Goal: Transaction & Acquisition: Purchase product/service

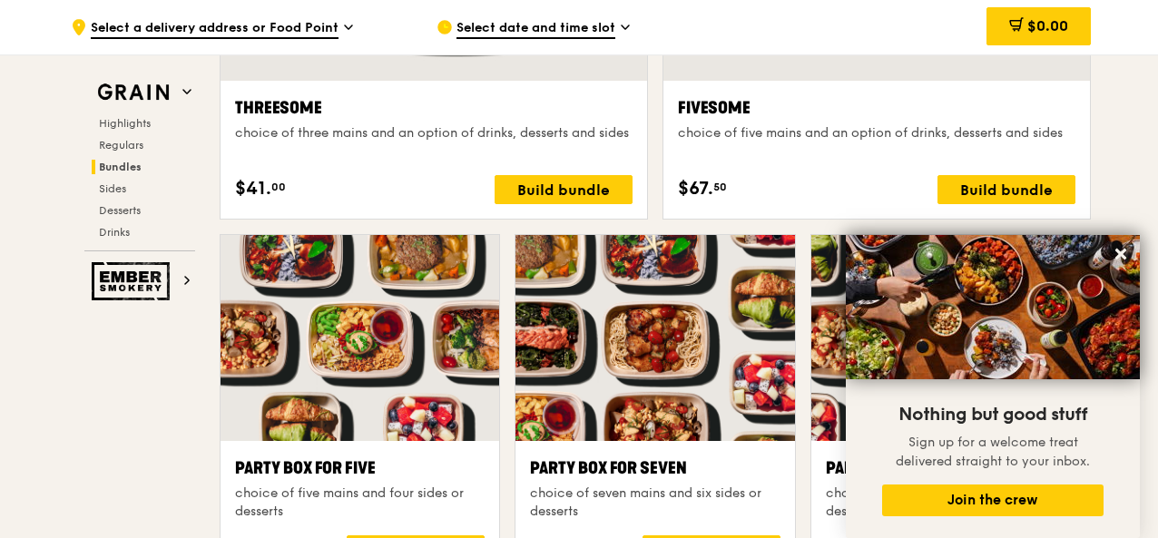
scroll to position [3450, 0]
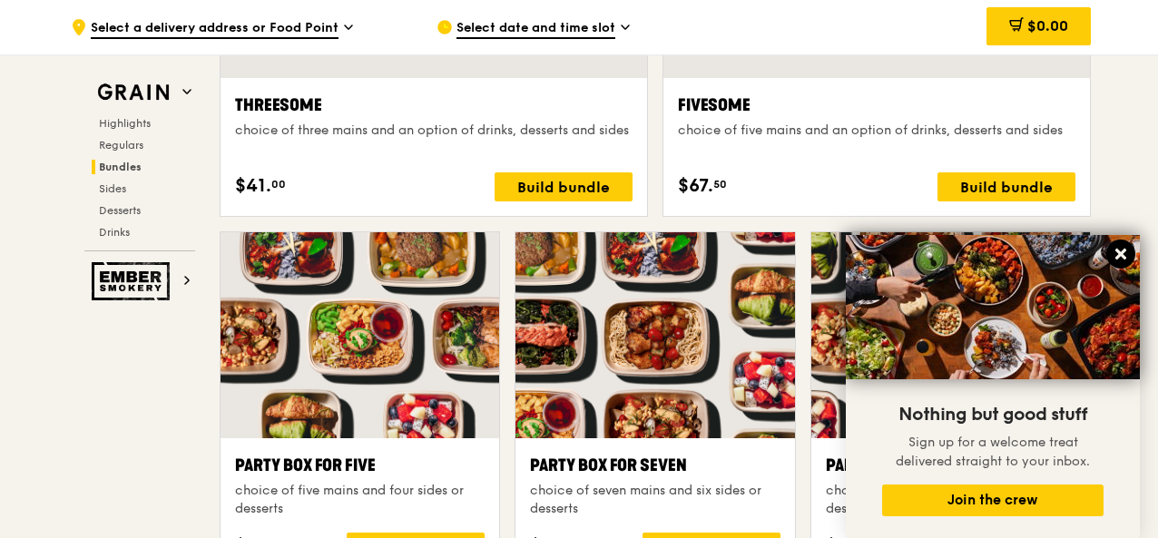
click at [1116, 256] on icon at bounding box center [1121, 254] width 16 height 16
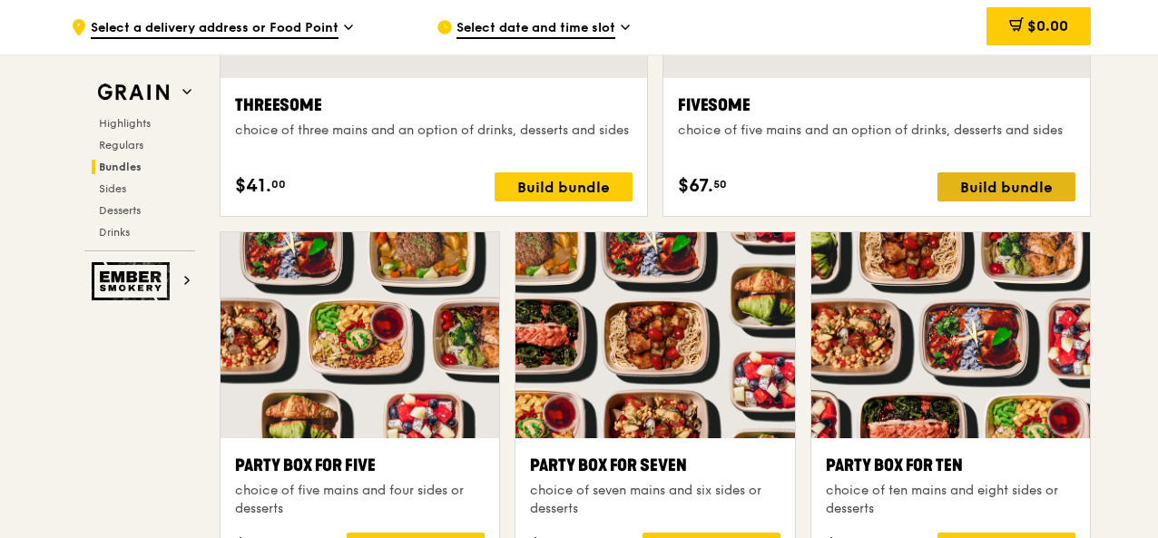
click at [1010, 181] on div "Build bundle" at bounding box center [1007, 186] width 138 height 29
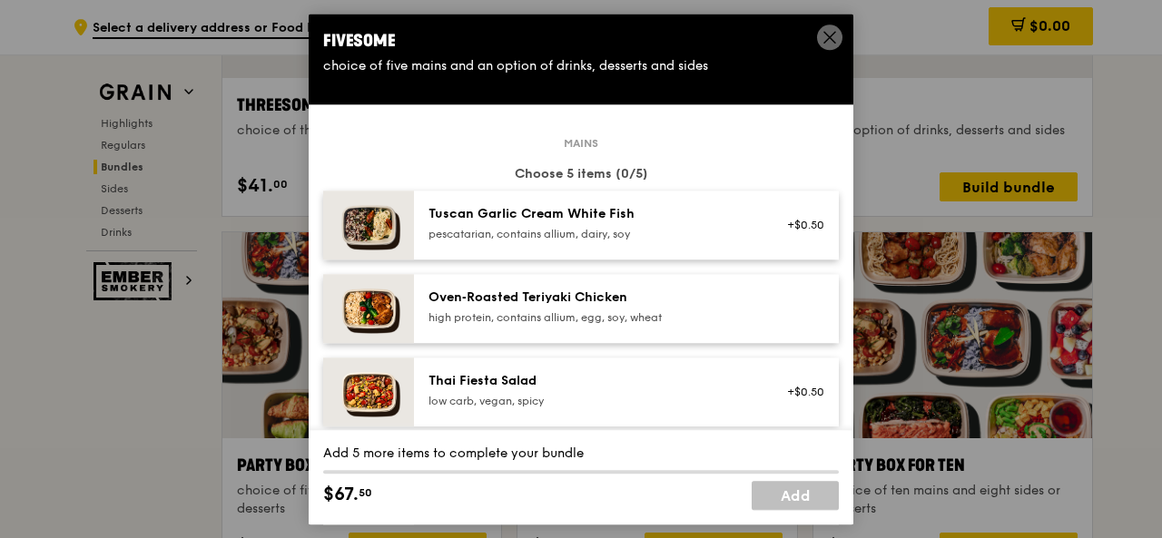
click at [581, 202] on div "Tuscan Garlic Cream White Fish pescatarian, contains allium, dairy, soy +$0.50" at bounding box center [626, 225] width 425 height 69
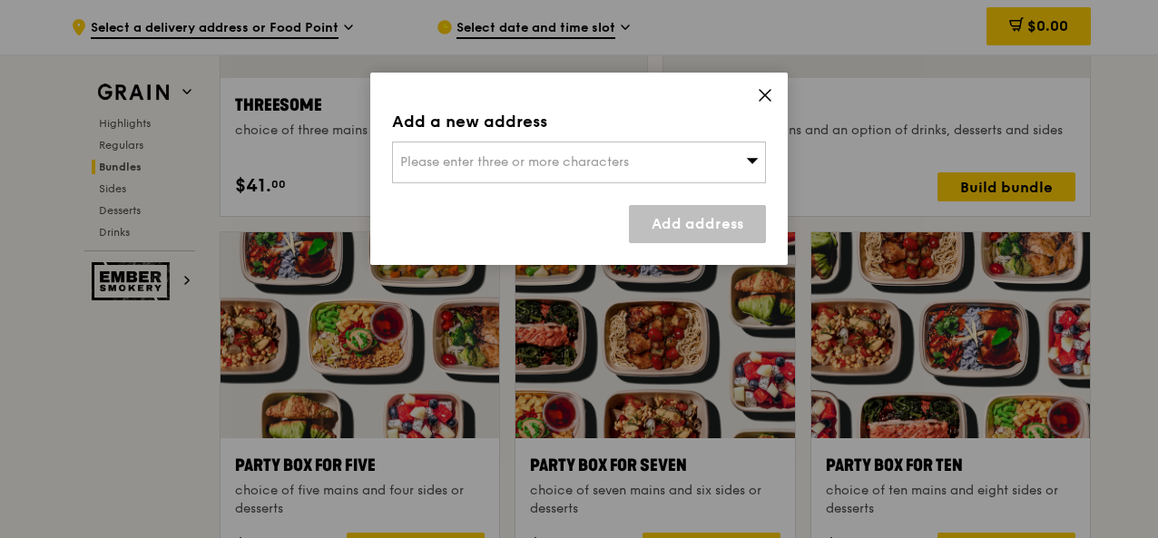
click at [670, 155] on div "Please enter three or more characters" at bounding box center [579, 163] width 374 height 42
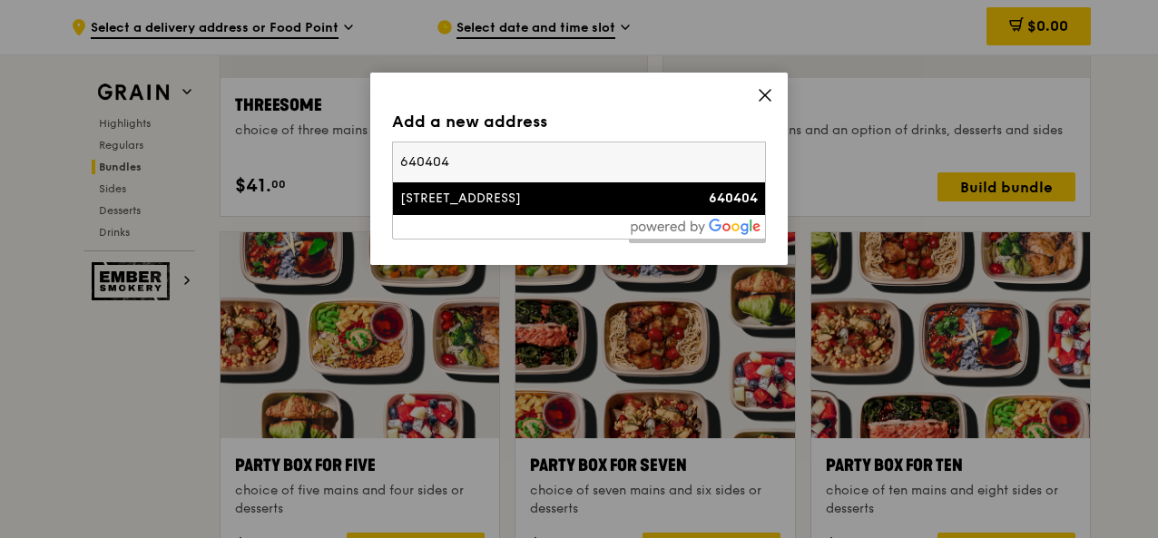
type input "640404"
click at [620, 206] on div "[STREET_ADDRESS]" at bounding box center [534, 199] width 269 height 18
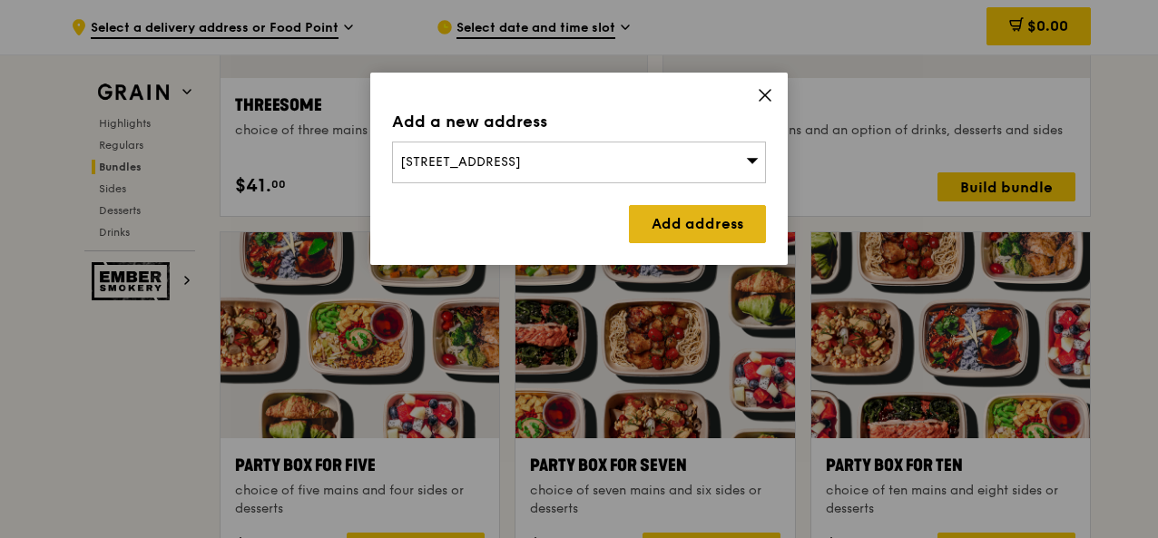
click at [717, 221] on link "Add address" at bounding box center [697, 224] width 137 height 38
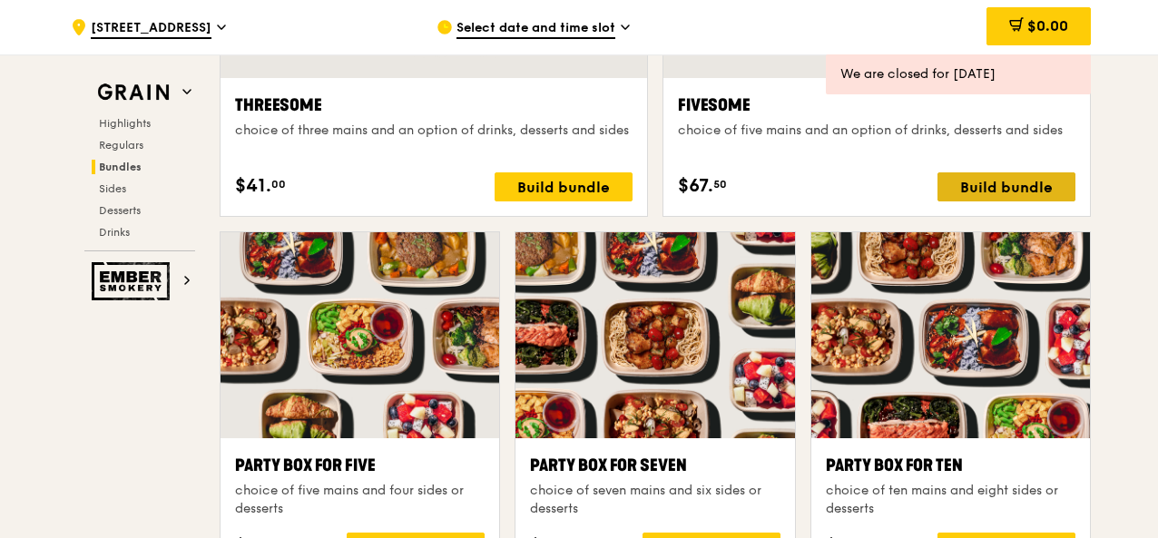
click at [1045, 179] on div "Build bundle" at bounding box center [1007, 186] width 138 height 29
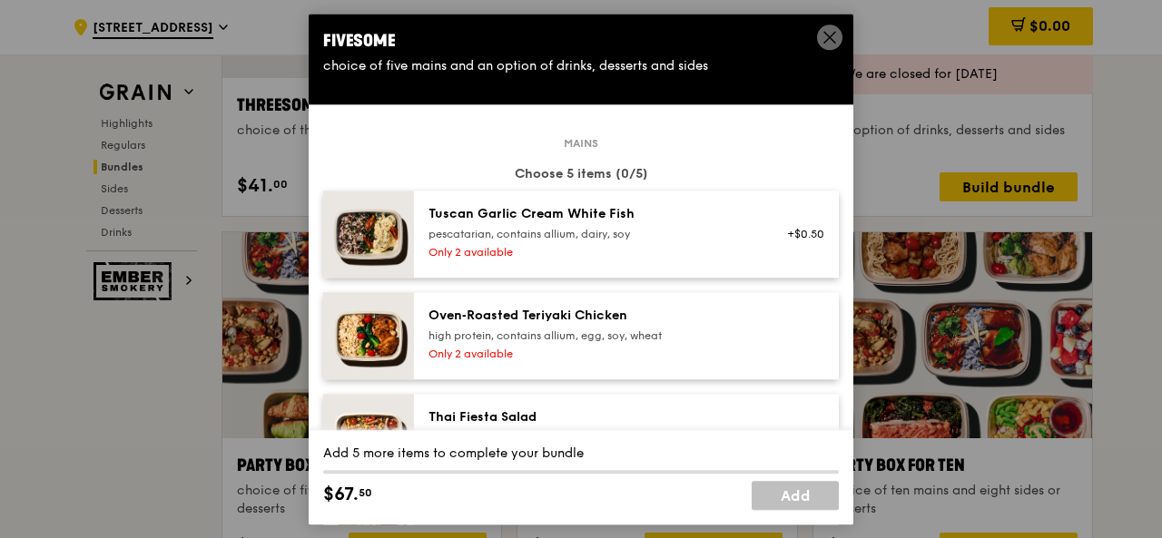
click at [710, 240] on div "pescatarian, contains allium, dairy, soy" at bounding box center [592, 234] width 326 height 15
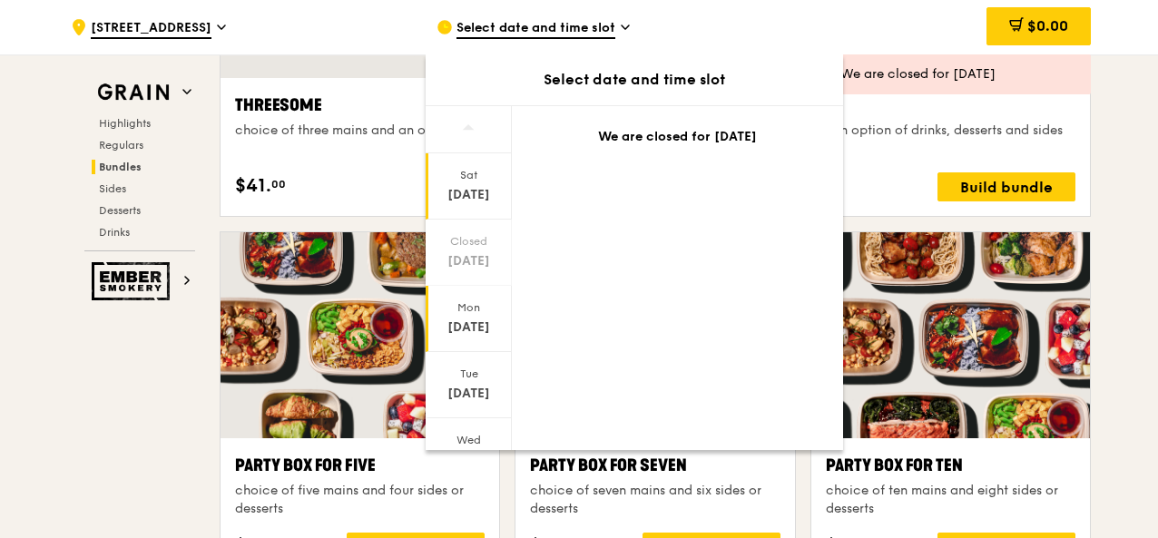
click at [463, 306] on div "Mon" at bounding box center [469, 308] width 81 height 15
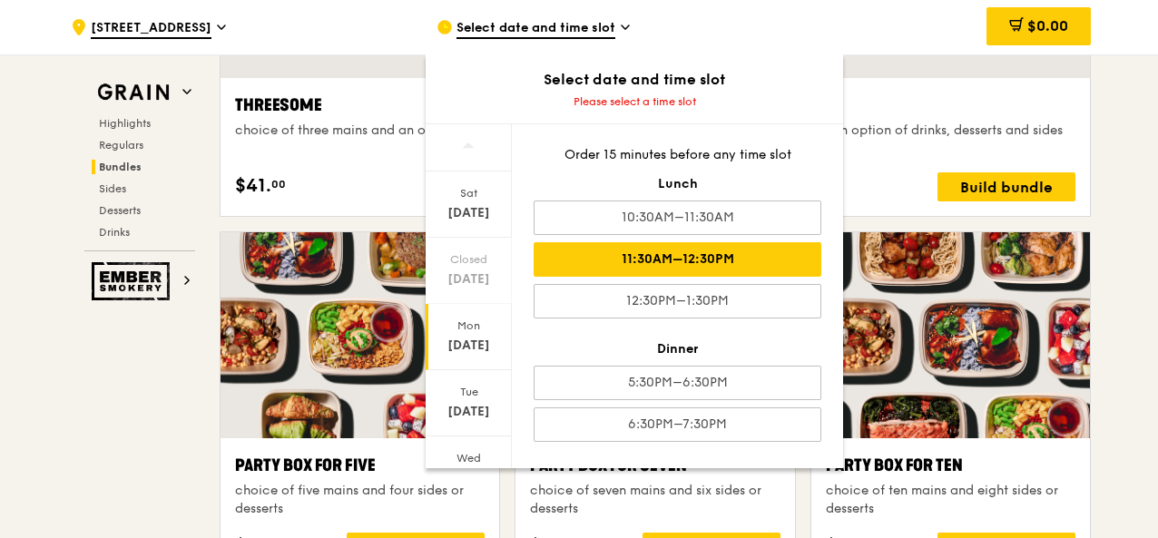
click at [686, 255] on div "11:30AM–12:30PM" at bounding box center [678, 259] width 288 height 34
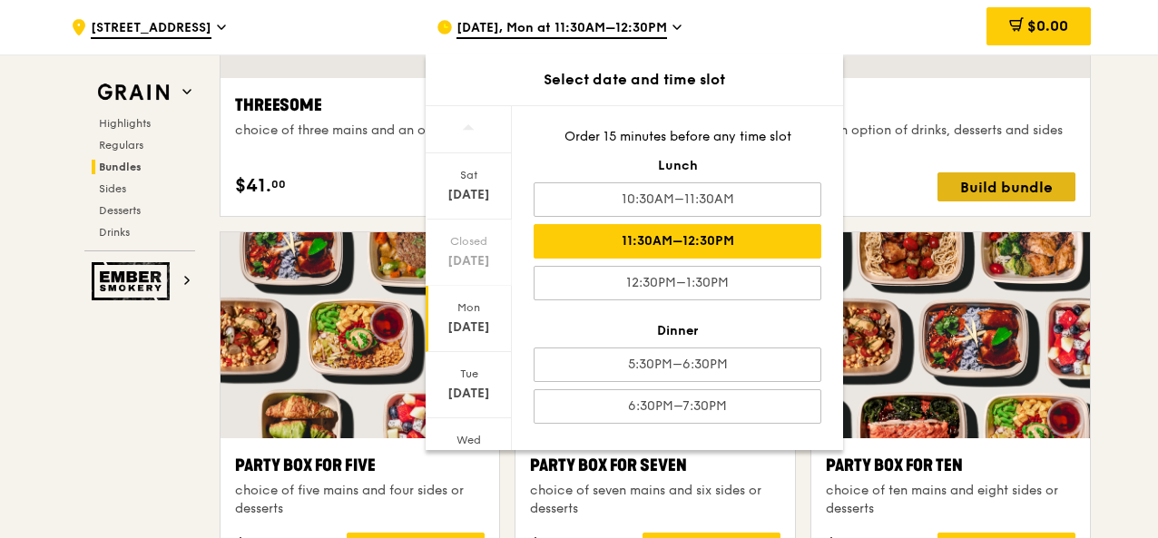
click at [997, 192] on div "Build bundle" at bounding box center [1007, 186] width 138 height 29
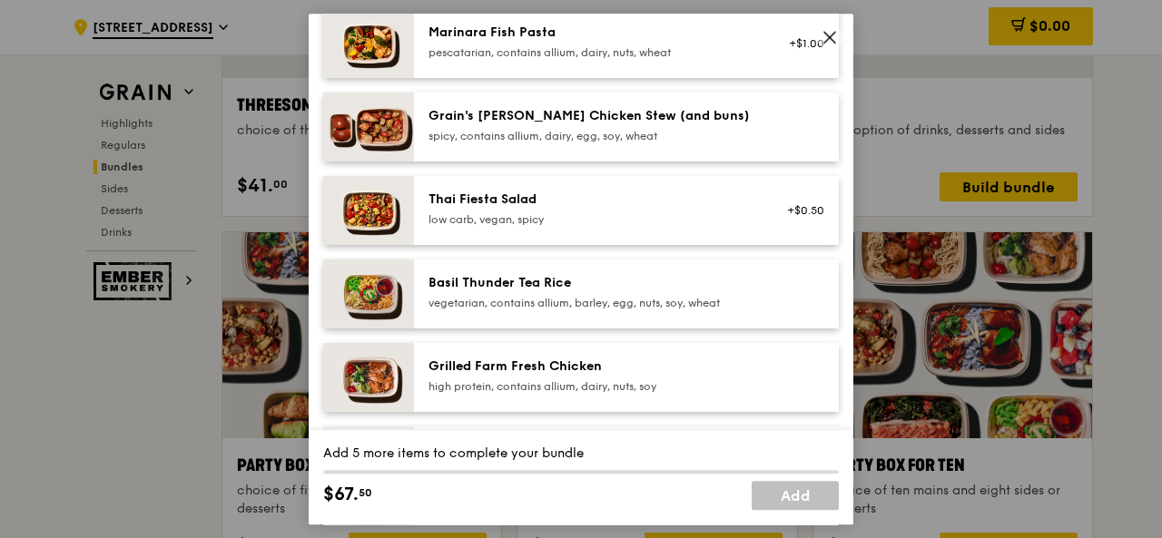
scroll to position [91, 0]
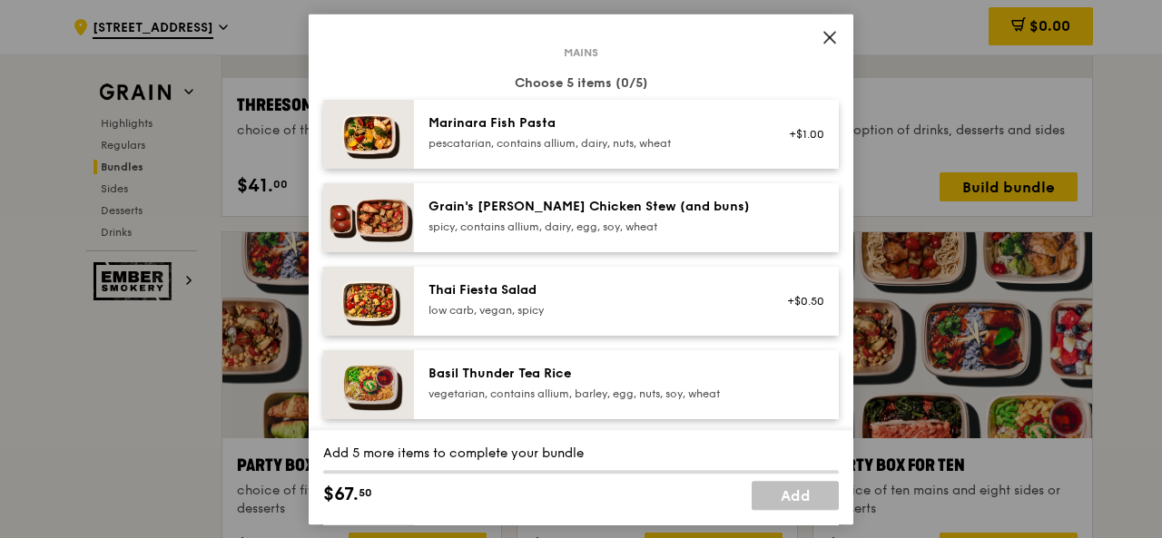
click at [392, 141] on img at bounding box center [368, 134] width 91 height 69
click at [639, 224] on div "spicy, contains allium, dairy, egg, soy, wheat" at bounding box center [592, 227] width 326 height 15
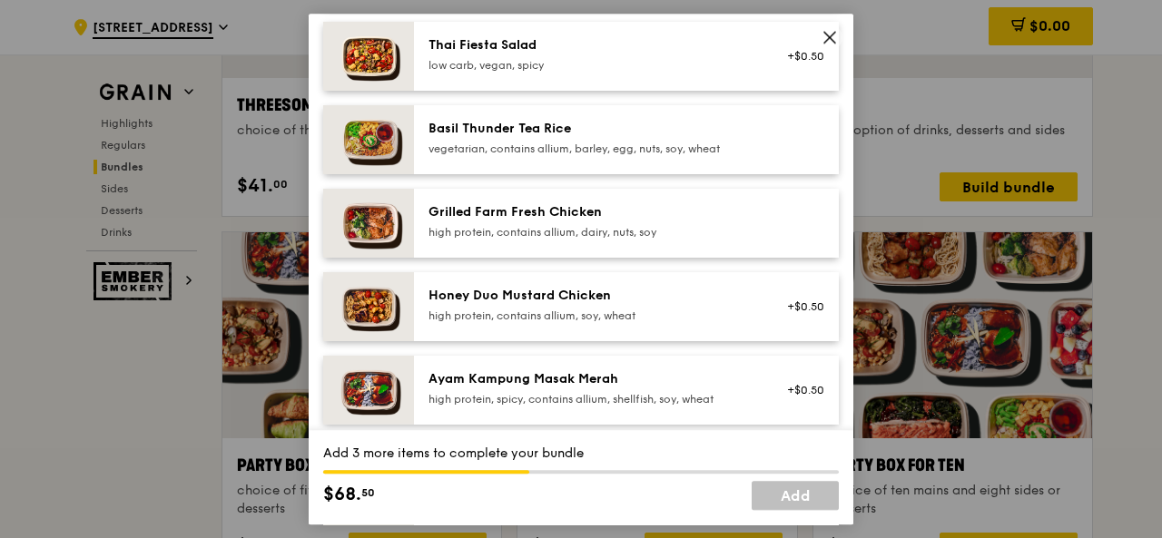
scroll to position [363, 0]
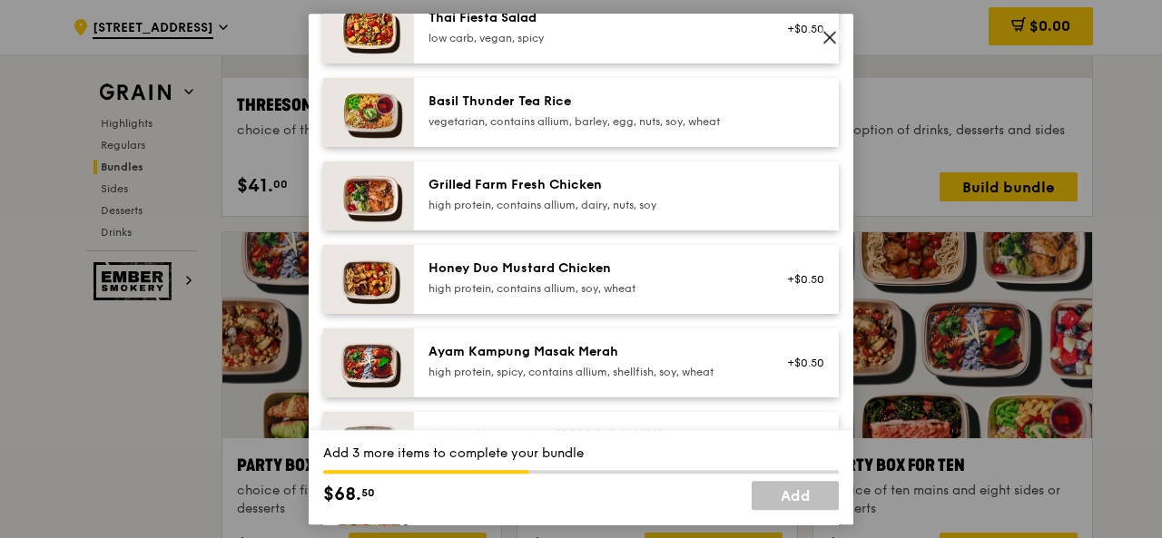
click at [561, 277] on div "Honey Duo Mustard Chicken high protein, contains allium, soy, wheat" at bounding box center [592, 278] width 326 height 36
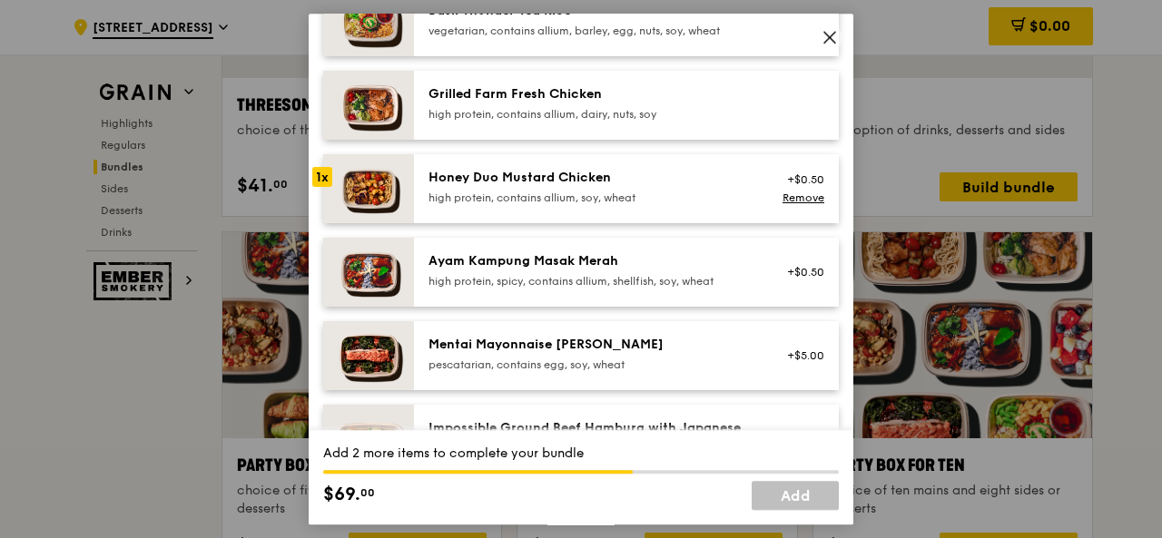
scroll to position [545, 0]
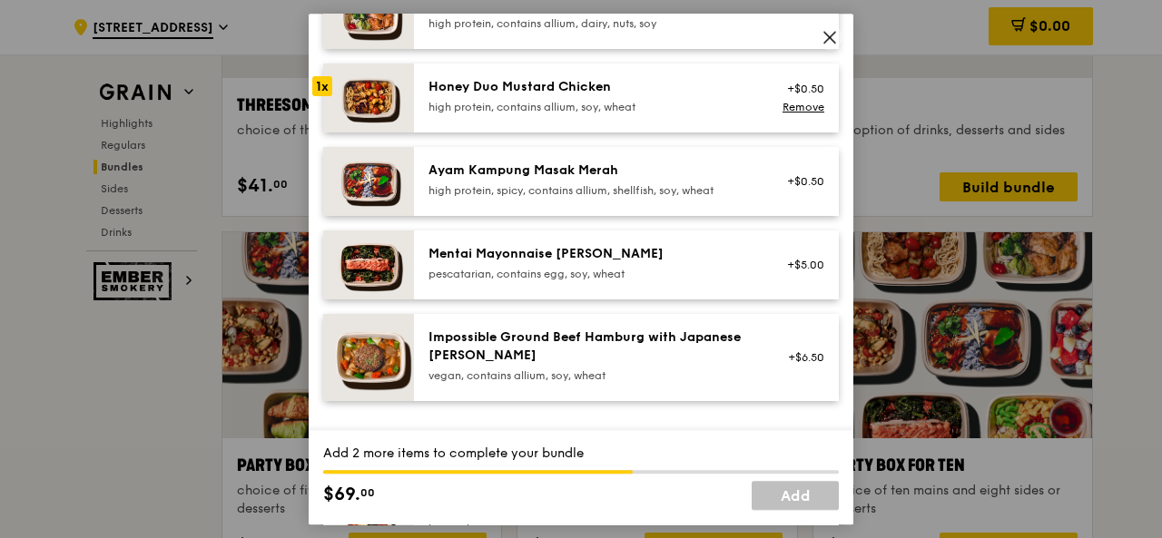
click at [558, 277] on div "pescatarian, contains egg, soy, wheat" at bounding box center [592, 274] width 326 height 15
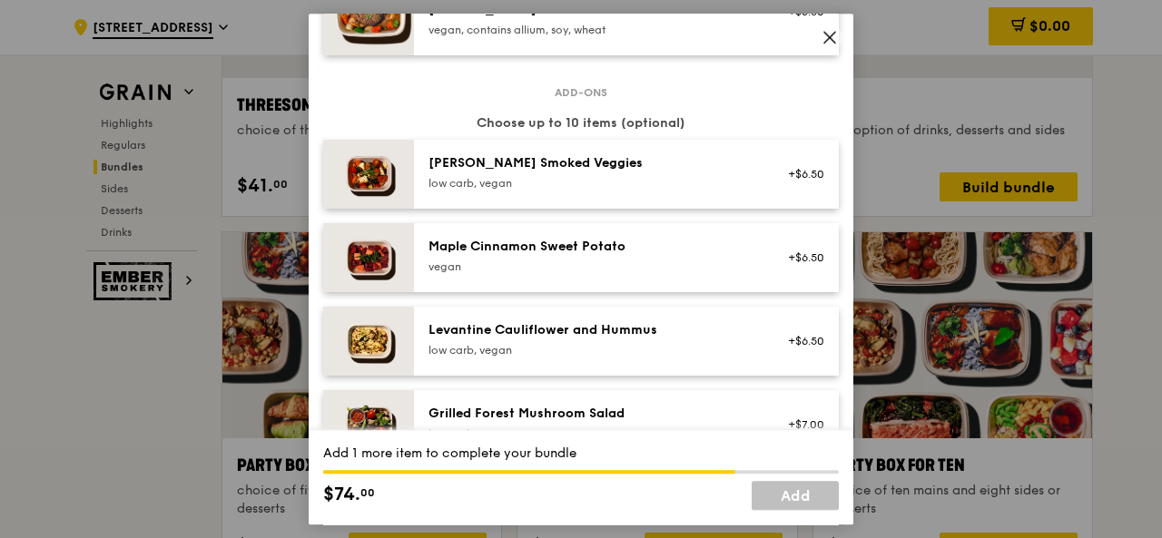
scroll to position [908, 0]
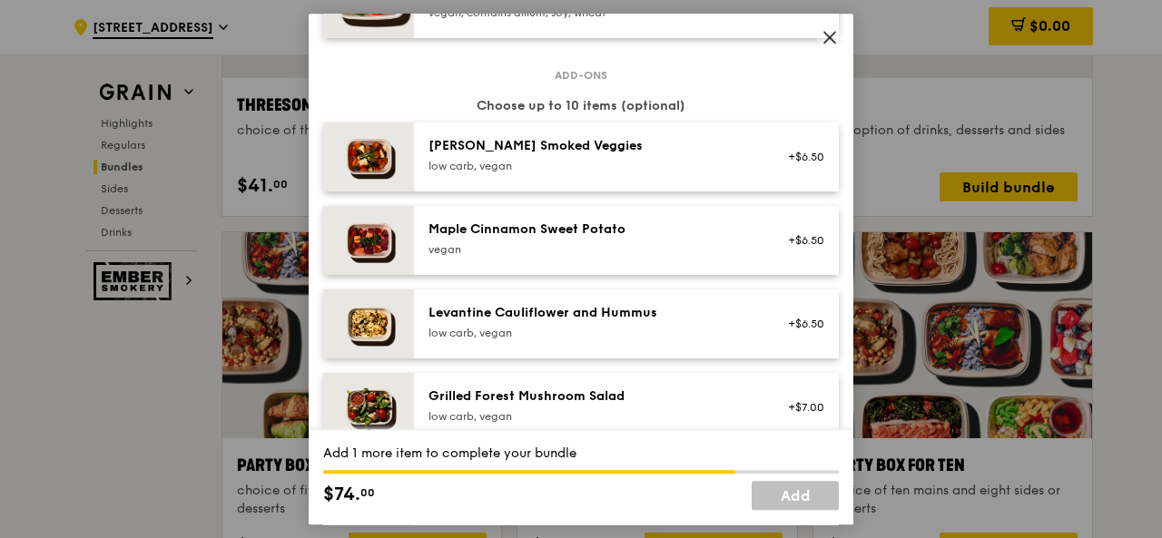
click at [551, 257] on div "Maple Cinnamon Sweet Potato [GEOGRAPHIC_DATA]" at bounding box center [592, 241] width 348 height 40
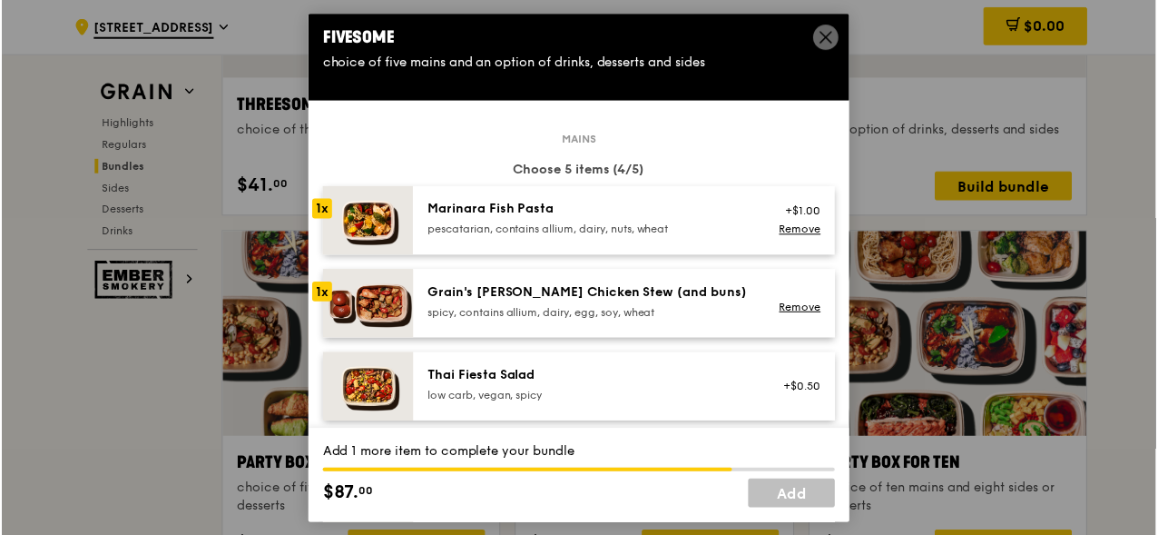
scroll to position [0, 0]
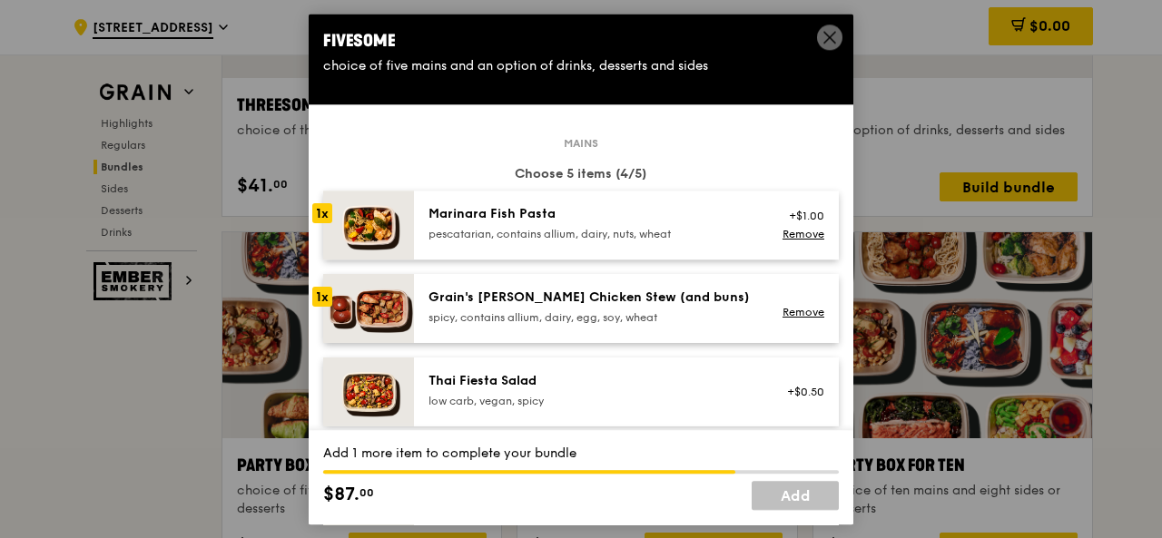
click at [823, 29] on icon at bounding box center [830, 37] width 16 height 16
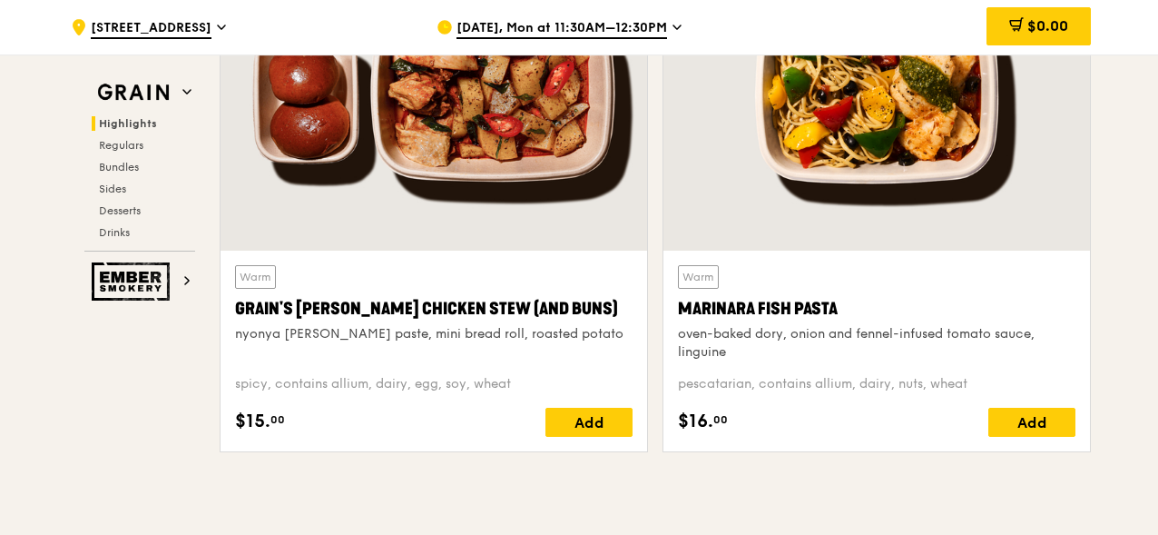
scroll to position [636, 0]
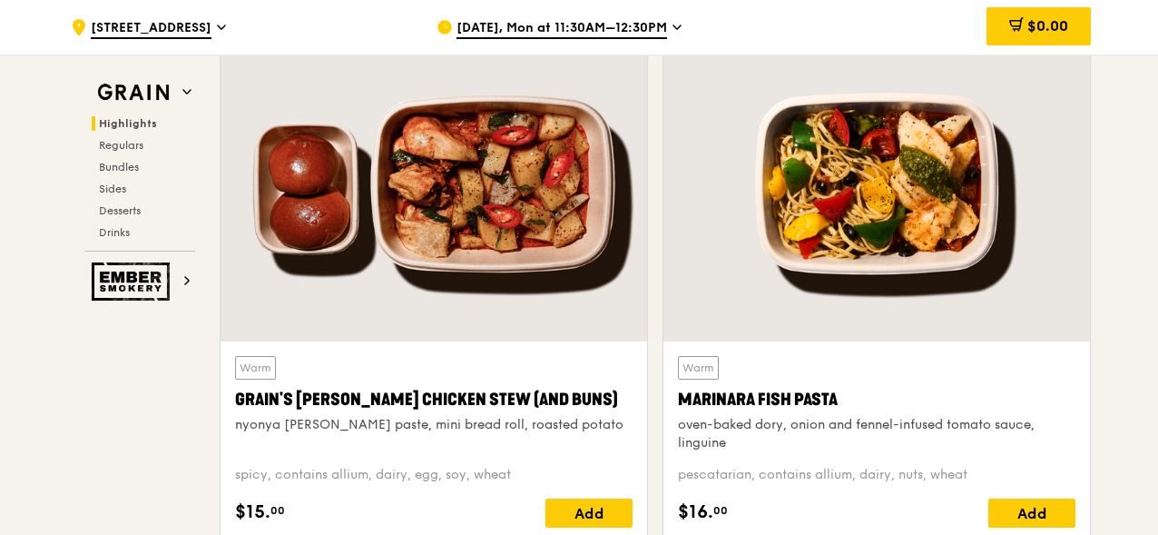
click at [421, 266] on div at bounding box center [434, 183] width 427 height 315
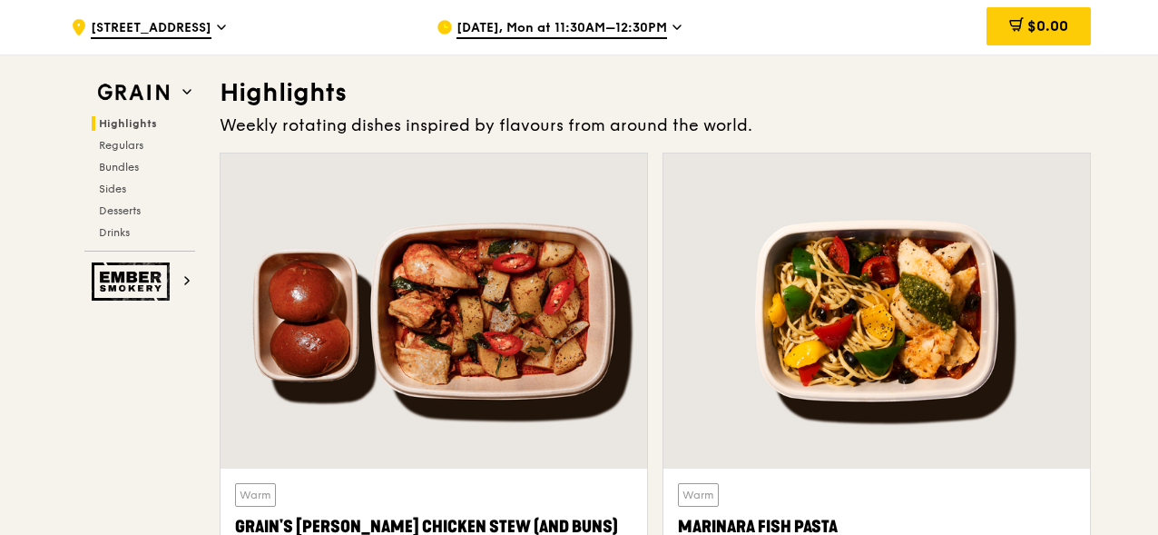
scroll to position [545, 0]
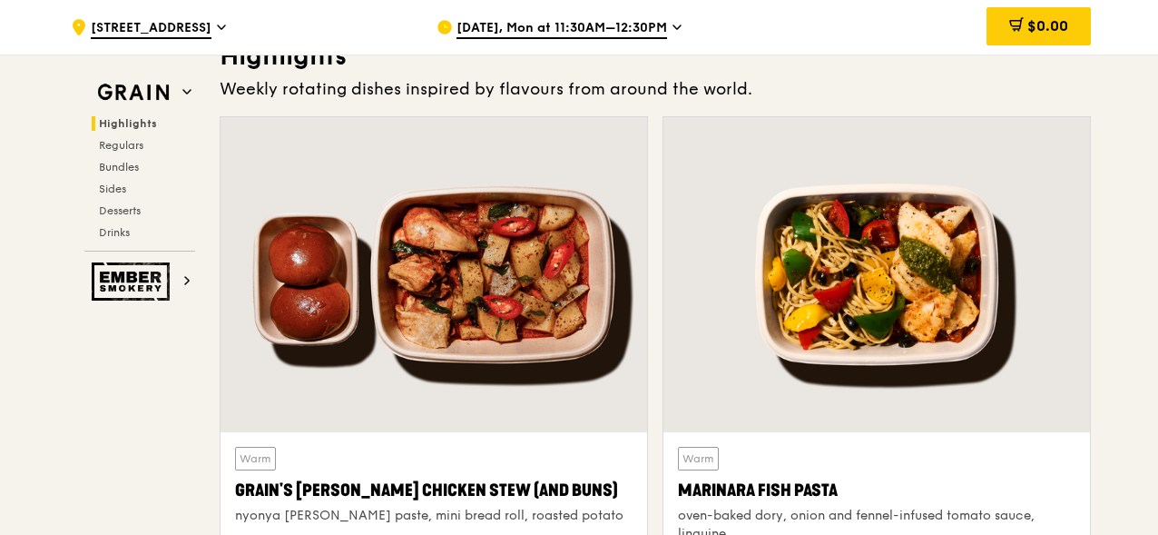
click at [890, 237] on div at bounding box center [877, 274] width 427 height 315
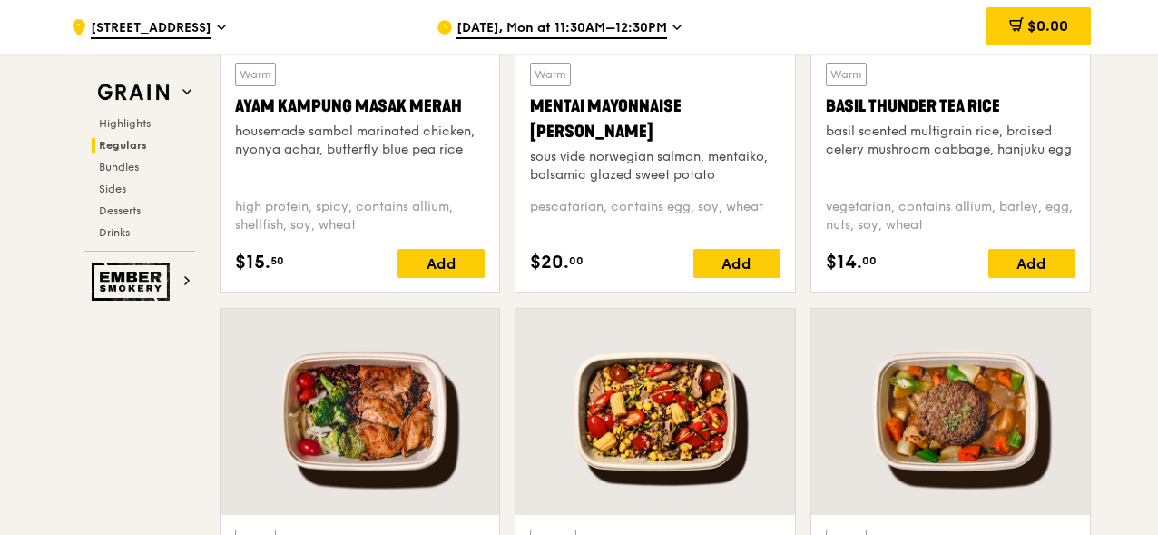
scroll to position [1634, 0]
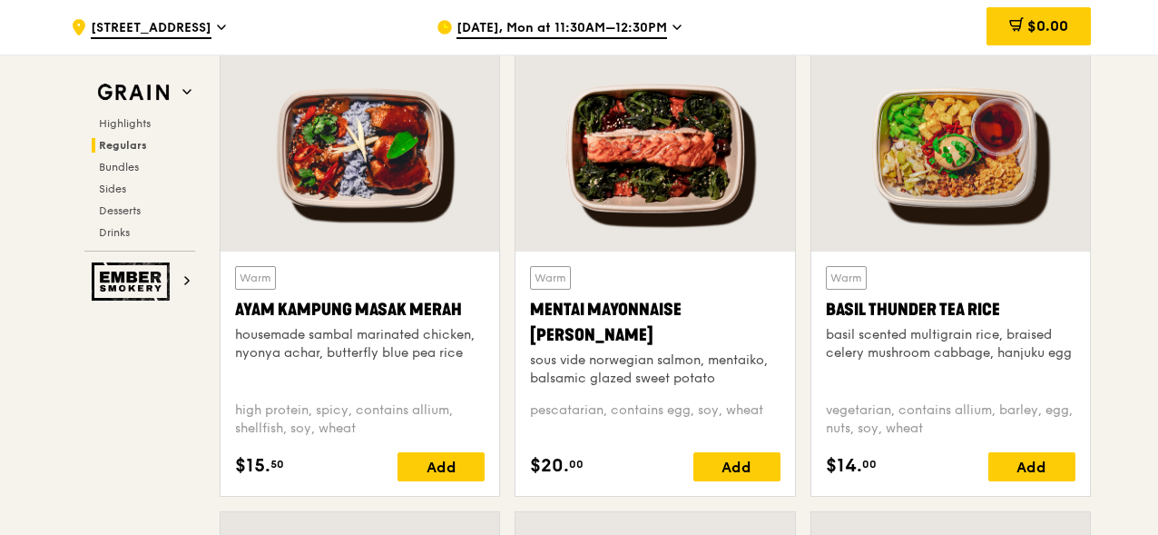
click at [648, 164] on div at bounding box center [655, 148] width 279 height 206
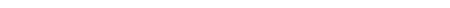
scroll to position [7550, 0]
